Goal: Use online tool/utility: Utilize a website feature to perform a specific function

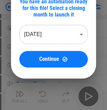
scroll to position [69, 0]
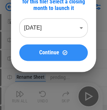
click at [49, 53] on span "Continue" at bounding box center [49, 52] width 20 height 5
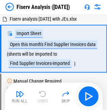
scroll to position [0, 0]
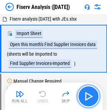
click at [83, 99] on img "button" at bounding box center [88, 96] width 11 height 11
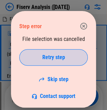
click at [53, 57] on span "Retry step" at bounding box center [53, 57] width 23 height 5
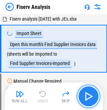
click at [87, 96] on img "button" at bounding box center [88, 96] width 11 height 11
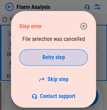
click at [53, 57] on span "Retry step" at bounding box center [53, 57] width 23 height 5
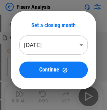
click at [56, 72] on span "Continue" at bounding box center [49, 69] width 20 height 5
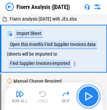
click at [88, 94] on img "button" at bounding box center [88, 96] width 11 height 11
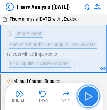
click at [89, 95] on img "button" at bounding box center [88, 96] width 11 height 11
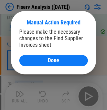
scroll to position [37, 0]
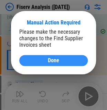
click at [64, 64] on button "Done" at bounding box center [53, 60] width 68 height 11
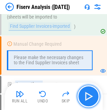
click at [85, 92] on img "button" at bounding box center [88, 96] width 11 height 11
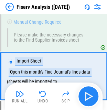
scroll to position [80, 0]
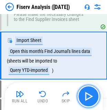
click at [85, 92] on img "button" at bounding box center [88, 96] width 11 height 11
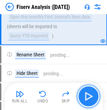
click at [92, 95] on img "button" at bounding box center [88, 96] width 11 height 11
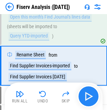
scroll to position [123, 0]
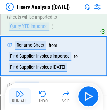
click at [20, 95] on img "button" at bounding box center [20, 94] width 8 height 8
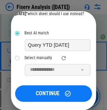
scroll to position [40, 0]
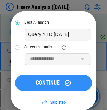
click at [66, 85] on icon at bounding box center [67, 82] width 7 height 7
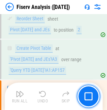
scroll to position [660, 0]
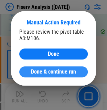
click at [42, 72] on span "Done & continue run" at bounding box center [53, 71] width 45 height 5
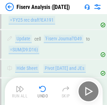
scroll to position [3802, 0]
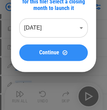
click at [47, 53] on span "Continue" at bounding box center [49, 52] width 20 height 5
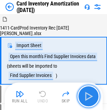
click at [86, 98] on img "button" at bounding box center [88, 96] width 11 height 11
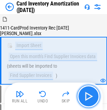
click at [81, 98] on button "button" at bounding box center [88, 96] width 22 height 22
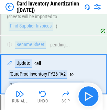
scroll to position [56, 0]
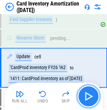
click at [81, 98] on button "button" at bounding box center [88, 96] width 22 height 22
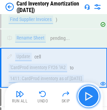
click at [81, 98] on button "button" at bounding box center [88, 96] width 22 height 22
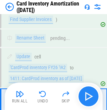
scroll to position [91, 0]
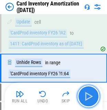
click at [86, 98] on img "button" at bounding box center [88, 96] width 11 height 11
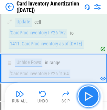
click at [86, 98] on img "button" at bounding box center [88, 96] width 11 height 11
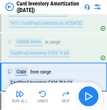
scroll to position [120, 0]
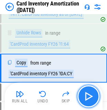
click at [86, 98] on img "button" at bounding box center [88, 96] width 11 height 11
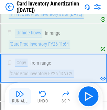
click at [14, 96] on button "Run All" at bounding box center [20, 96] width 22 height 16
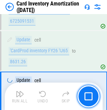
scroll to position [731, 0]
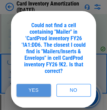
click at [37, 93] on button "Yes" at bounding box center [33, 90] width 34 height 13
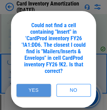
click at [35, 87] on button "Yes" at bounding box center [33, 90] width 34 height 13
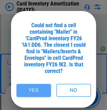
click at [49, 87] on button "Yes" at bounding box center [33, 90] width 34 height 13
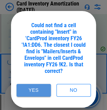
click at [45, 88] on button "Yes" at bounding box center [33, 90] width 34 height 13
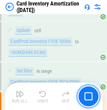
scroll to position [1185, 0]
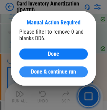
click at [68, 72] on span "Done & continue run" at bounding box center [53, 71] width 45 height 5
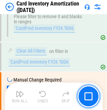
scroll to position [1260, 0]
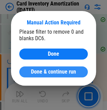
click at [53, 71] on span "Done & continue run" at bounding box center [53, 71] width 45 height 5
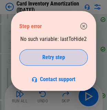
click at [62, 58] on span "Retry step" at bounding box center [53, 57] width 23 height 5
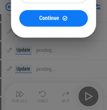
scroll to position [69, 0]
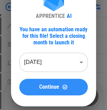
click at [49, 87] on span "Continue" at bounding box center [49, 86] width 20 height 5
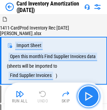
click at [85, 98] on img "button" at bounding box center [88, 96] width 11 height 11
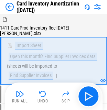
click at [17, 94] on img "button" at bounding box center [20, 94] width 8 height 8
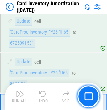
scroll to position [731, 0]
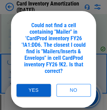
click at [40, 90] on button "Yes" at bounding box center [33, 90] width 34 height 13
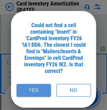
click at [34, 87] on button "Yes" at bounding box center [33, 90] width 34 height 13
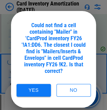
click at [32, 91] on button "Yes" at bounding box center [33, 90] width 34 height 13
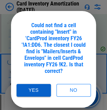
click at [25, 90] on button "Yes" at bounding box center [33, 90] width 34 height 13
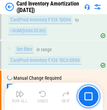
scroll to position [1185, 0]
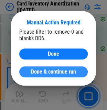
click at [53, 73] on span "Done & continue run" at bounding box center [53, 71] width 45 height 5
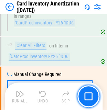
scroll to position [1260, 0]
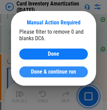
click at [46, 75] on button "Done & continue run" at bounding box center [53, 71] width 68 height 11
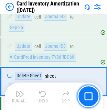
scroll to position [1473, 0]
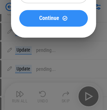
click at [50, 14] on button "Continue" at bounding box center [53, 18] width 68 height 16
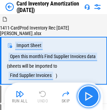
click at [93, 93] on img "button" at bounding box center [88, 96] width 11 height 11
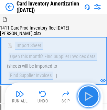
click at [93, 94] on img "button" at bounding box center [88, 96] width 11 height 11
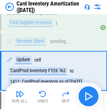
scroll to position [56, 0]
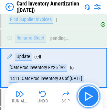
click at [93, 94] on img "button" at bounding box center [88, 96] width 11 height 11
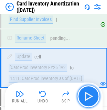
click at [93, 94] on img "button" at bounding box center [88, 96] width 11 height 11
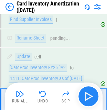
scroll to position [91, 0]
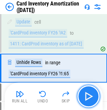
click at [93, 94] on img "button" at bounding box center [88, 96] width 11 height 11
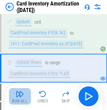
click at [20, 94] on img "button" at bounding box center [20, 94] width 8 height 8
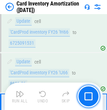
scroll to position [731, 0]
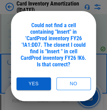
click at [39, 87] on button "Yes" at bounding box center [33, 83] width 34 height 13
click at [31, 82] on button "Yes" at bounding box center [33, 83] width 34 height 13
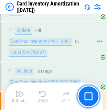
scroll to position [1185, 0]
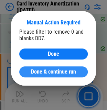
click at [58, 72] on span "Done & continue run" at bounding box center [53, 71] width 45 height 5
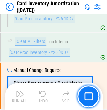
scroll to position [1260, 0]
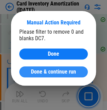
click at [67, 69] on span "Done & continue run" at bounding box center [53, 71] width 45 height 5
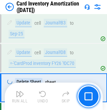
scroll to position [1473, 0]
